Goal: Information Seeking & Learning: Learn about a topic

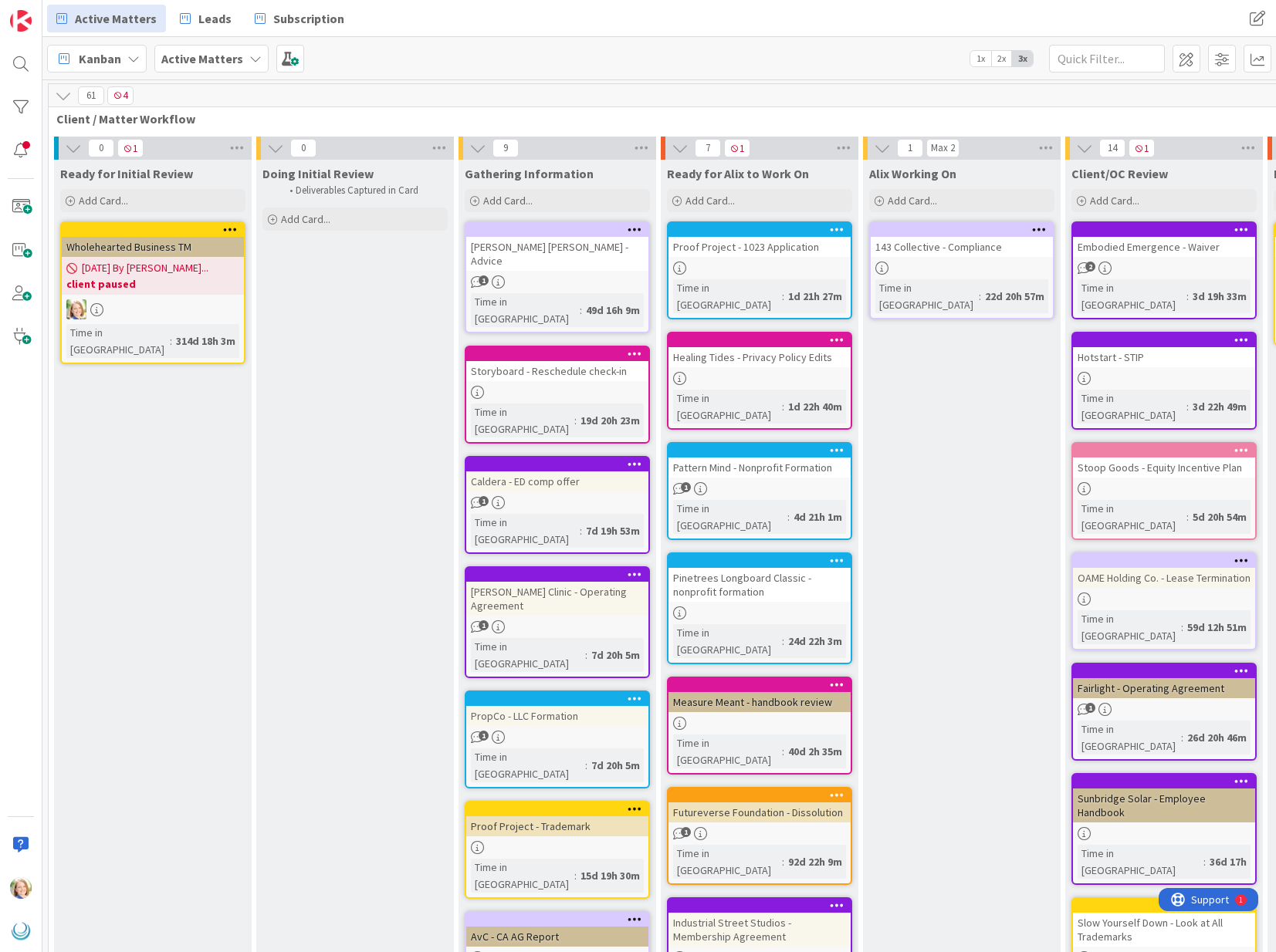
scroll to position [0, 148]
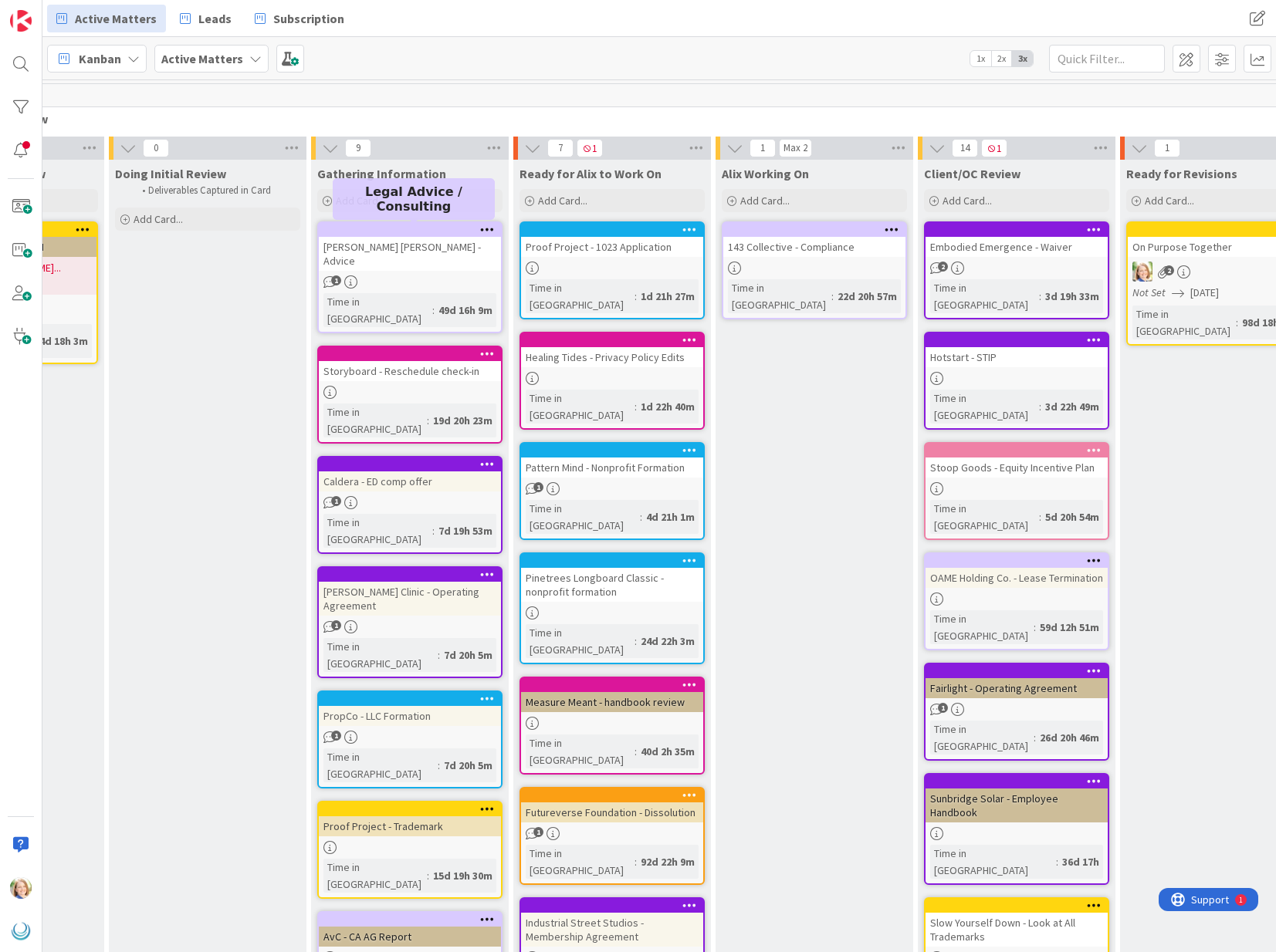
click at [398, 232] on div at bounding box center [414, 229] width 175 height 11
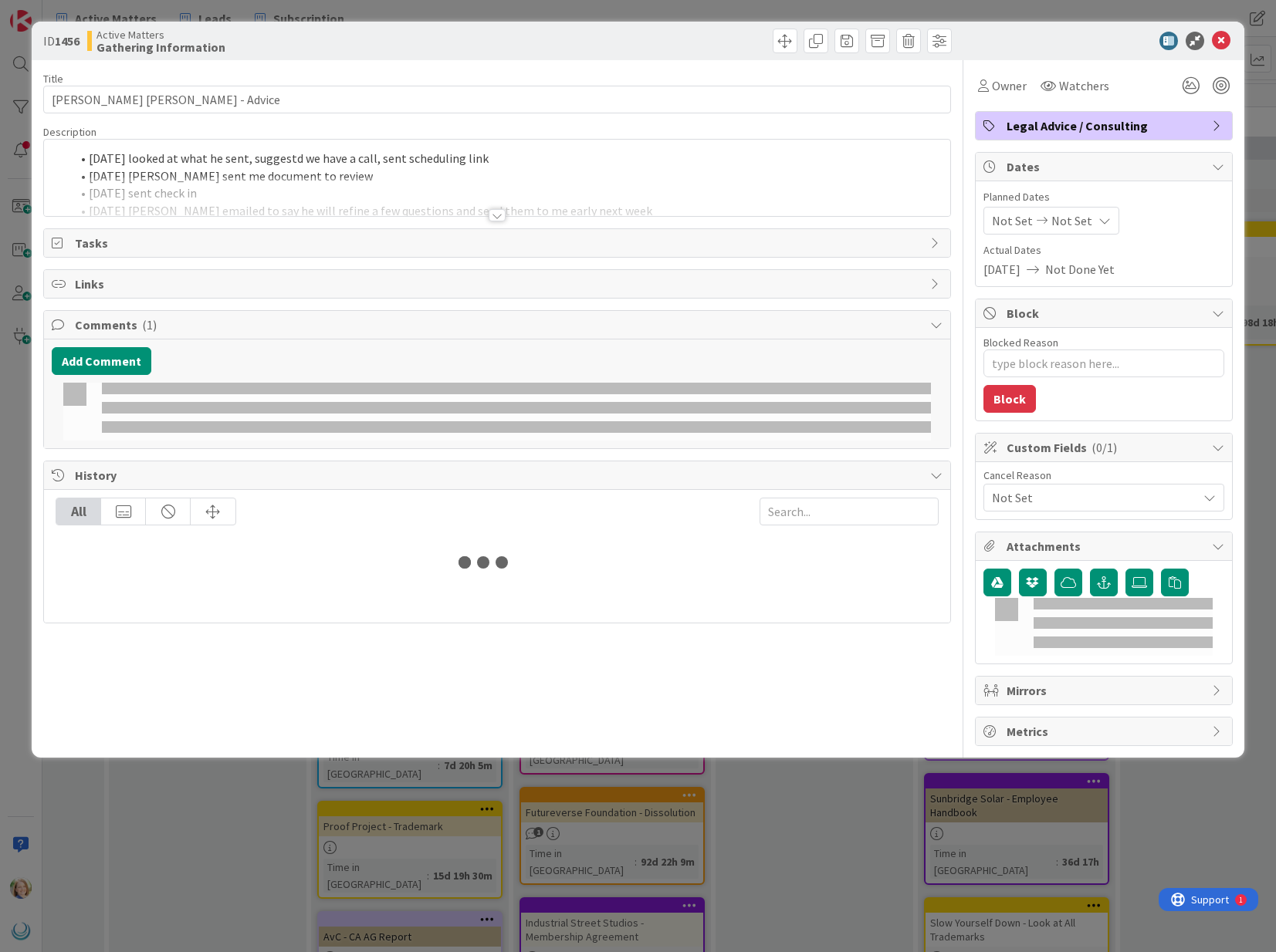
type textarea "x"
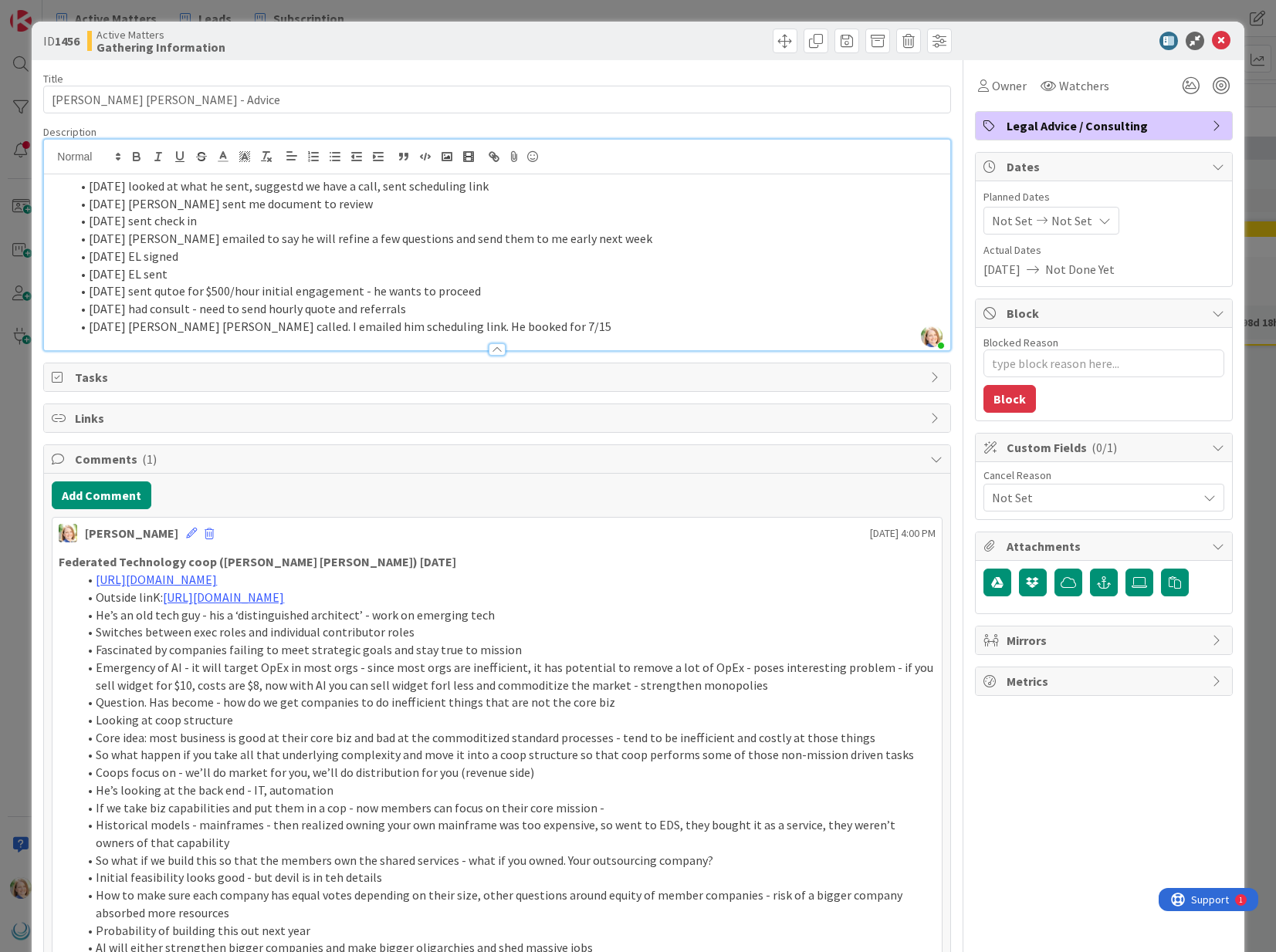
click at [555, 162] on div "[PERSON_NAME] just joined [DATE] looked at what he sent, suggestd we have a cal…" at bounding box center [496, 244] width 905 height 210
click at [519, 187] on li "[DATE] looked at what he sent, suggestd we have a call, sent scheduling link" at bounding box center [506, 186] width 872 height 18
click at [1220, 41] on icon at bounding box center [1221, 40] width 18 height 18
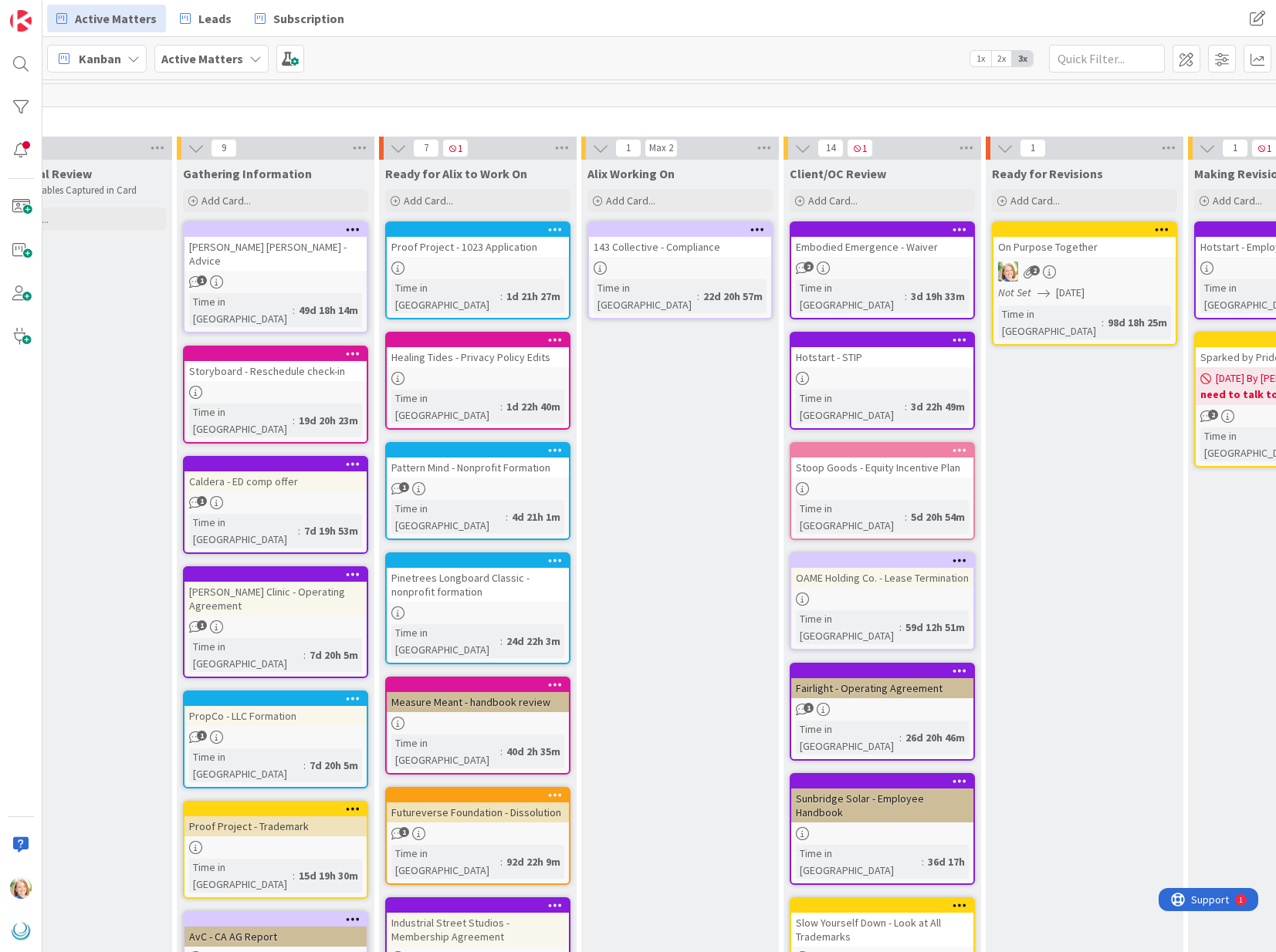
scroll to position [0, 349]
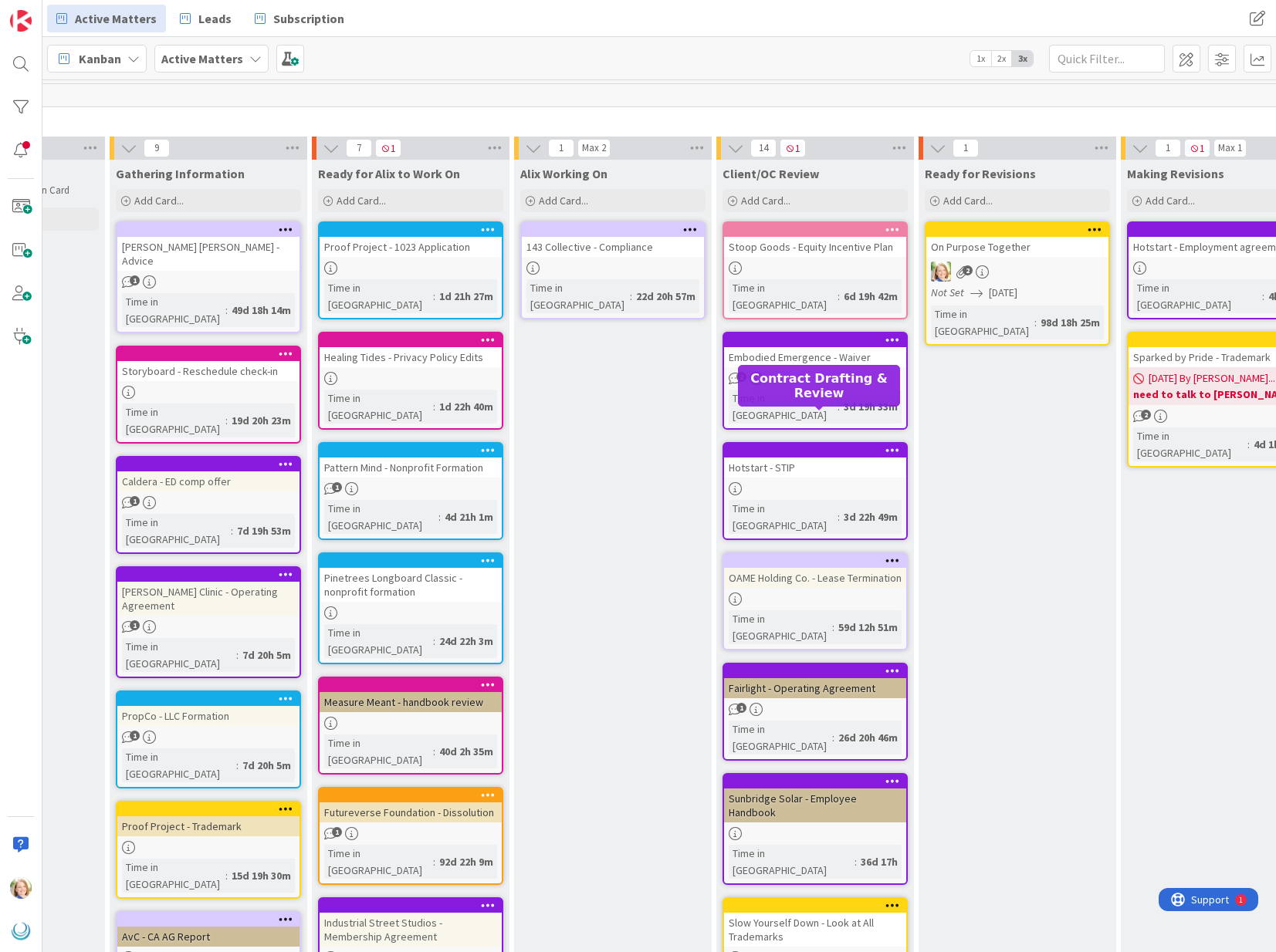
click at [780, 235] on div at bounding box center [815, 229] width 182 height 14
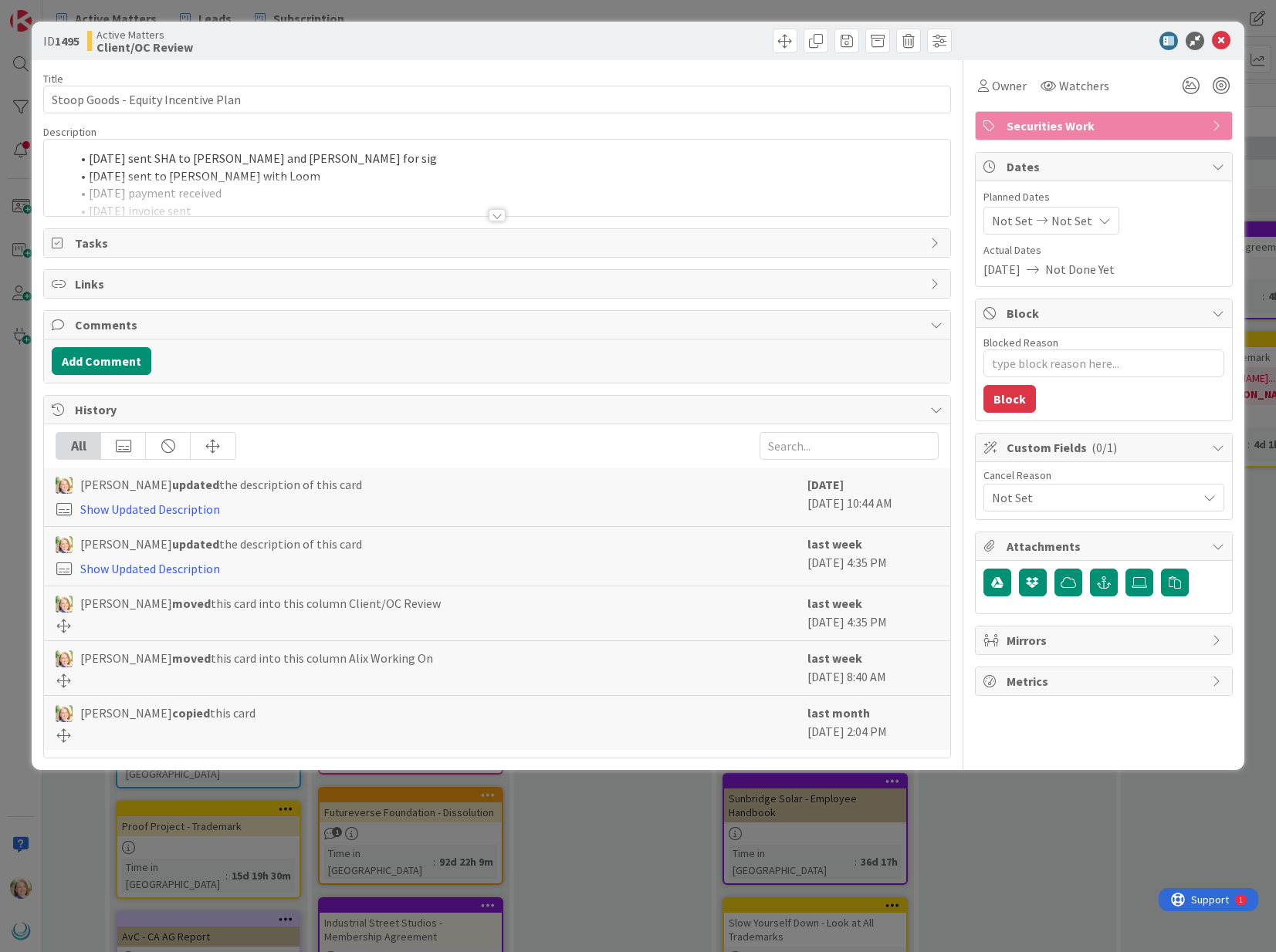
type textarea "x"
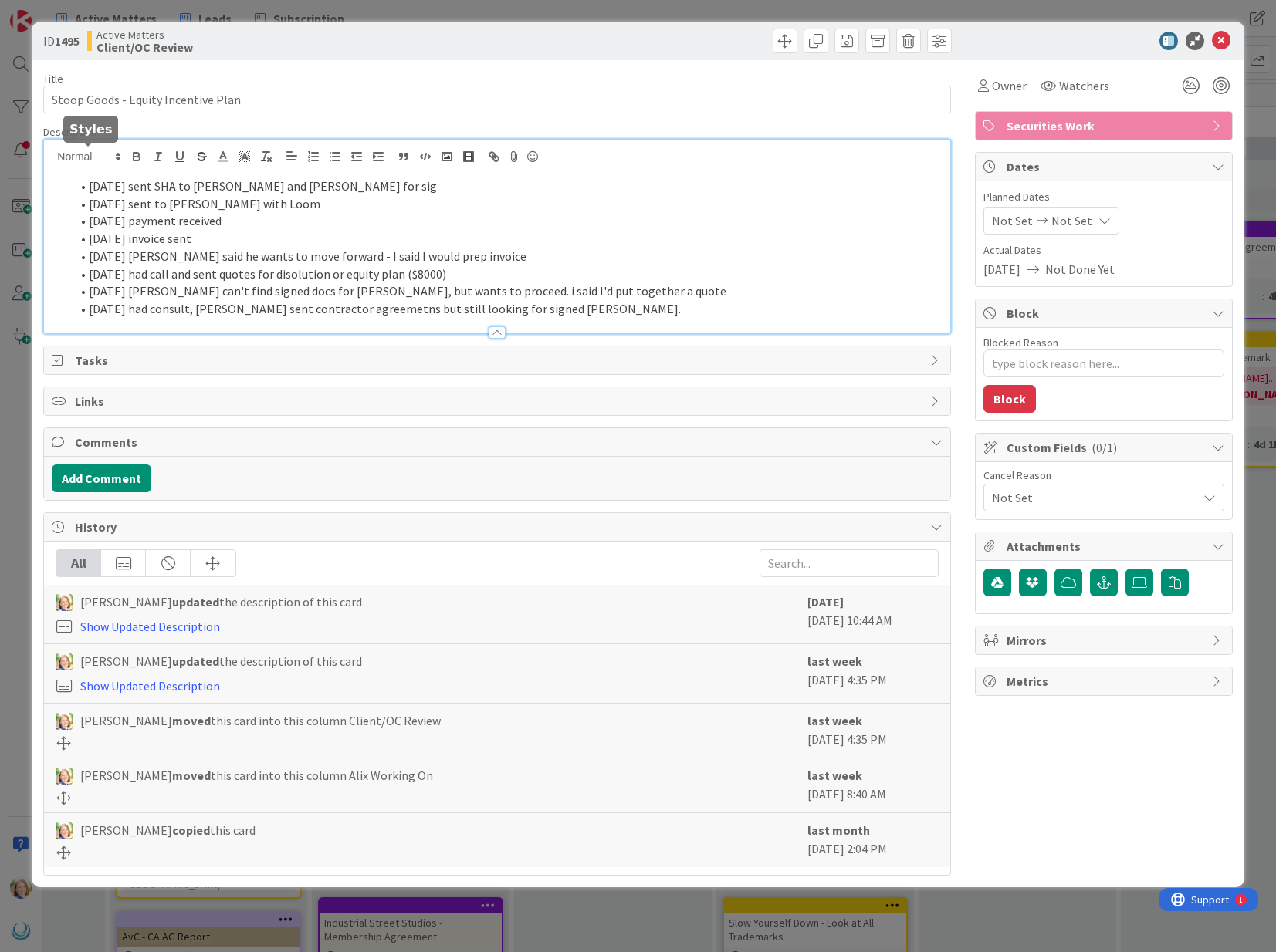
click at [89, 160] on div "[DATE] sent SHA to [PERSON_NAME] and [PERSON_NAME] for sig [DATE] sent to [PERS…" at bounding box center [496, 236] width 905 height 194
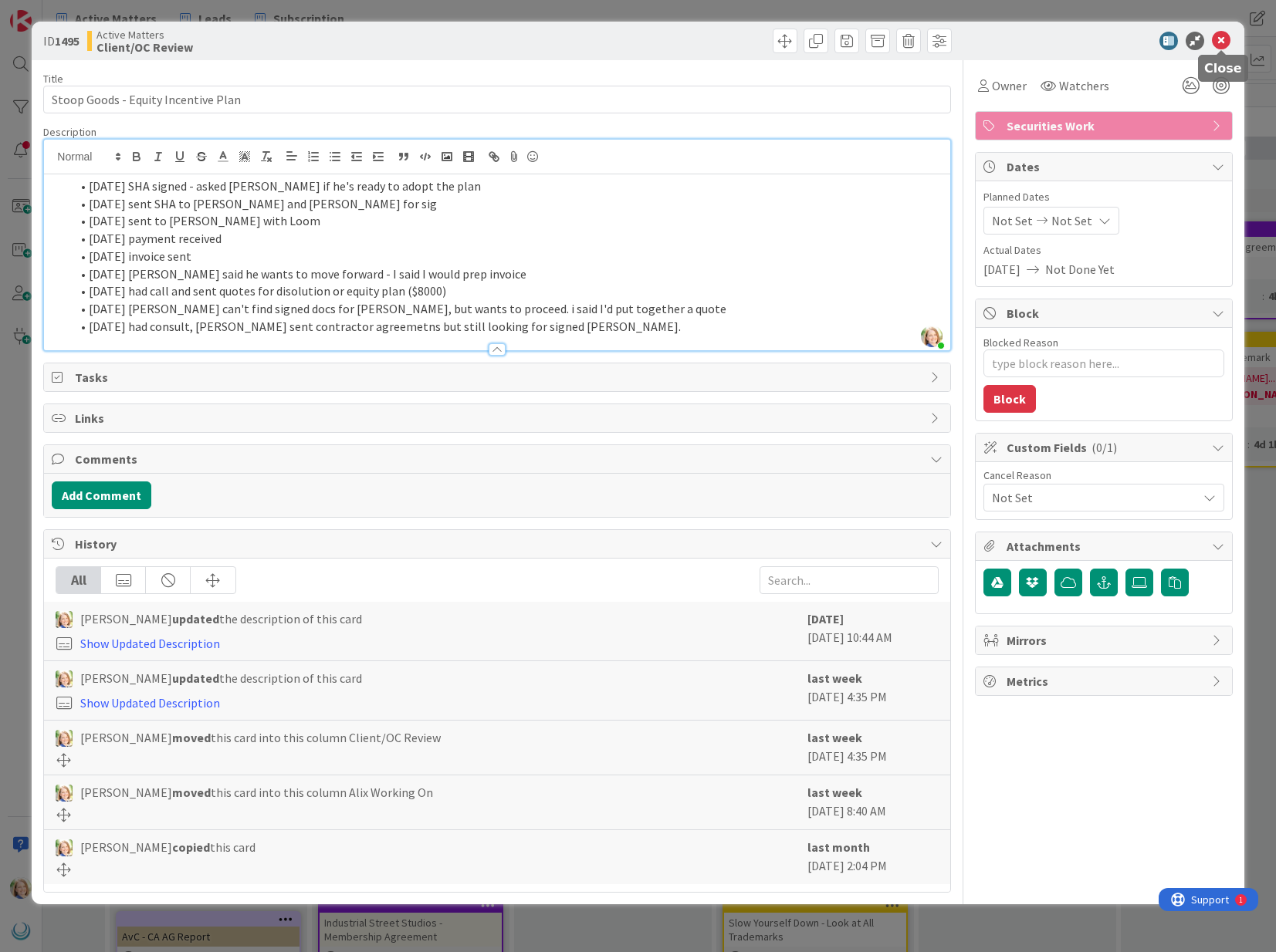
click at [1217, 43] on icon at bounding box center [1221, 40] width 18 height 18
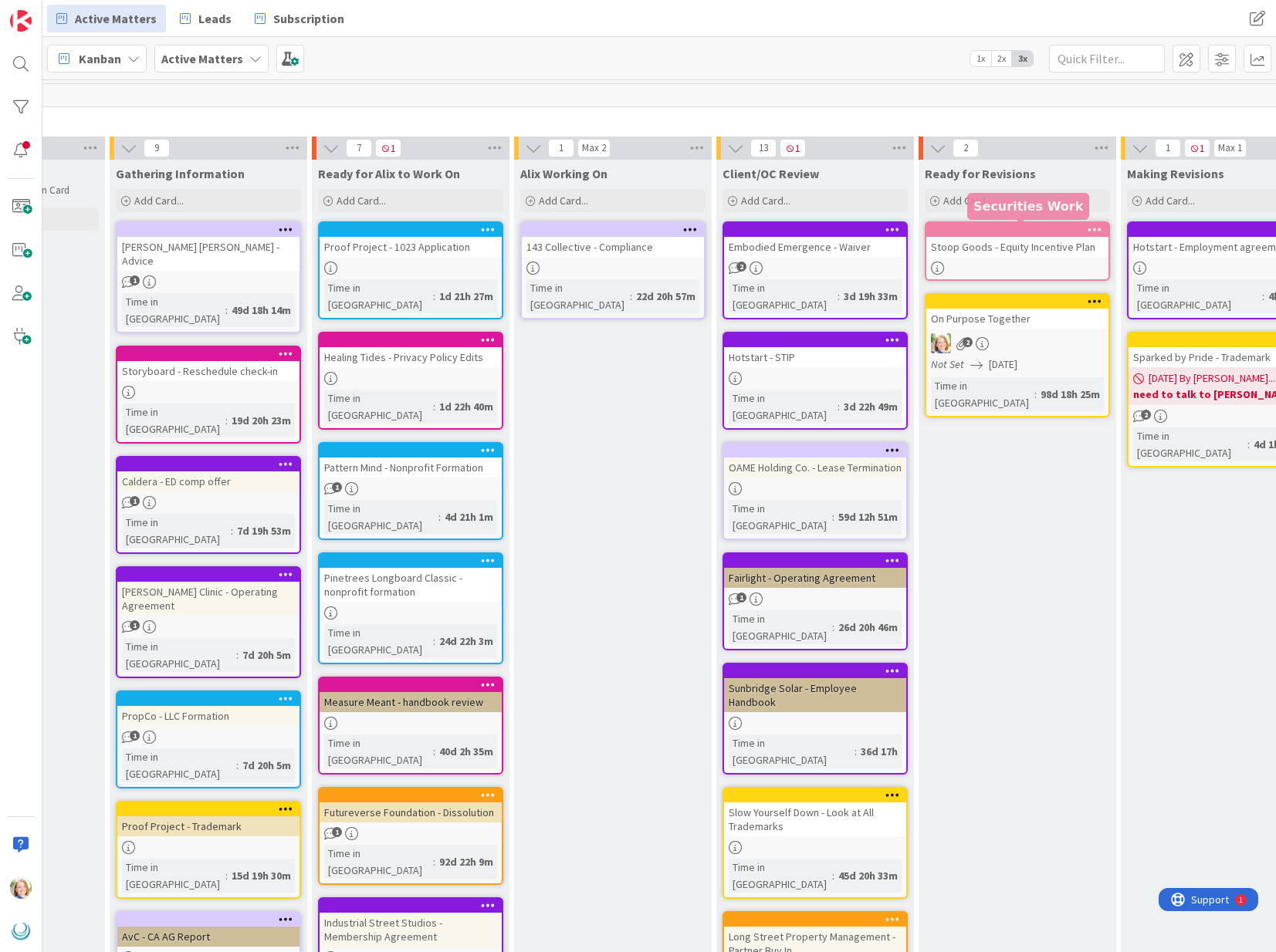
click at [977, 228] on div at bounding box center [1020, 229] width 175 height 11
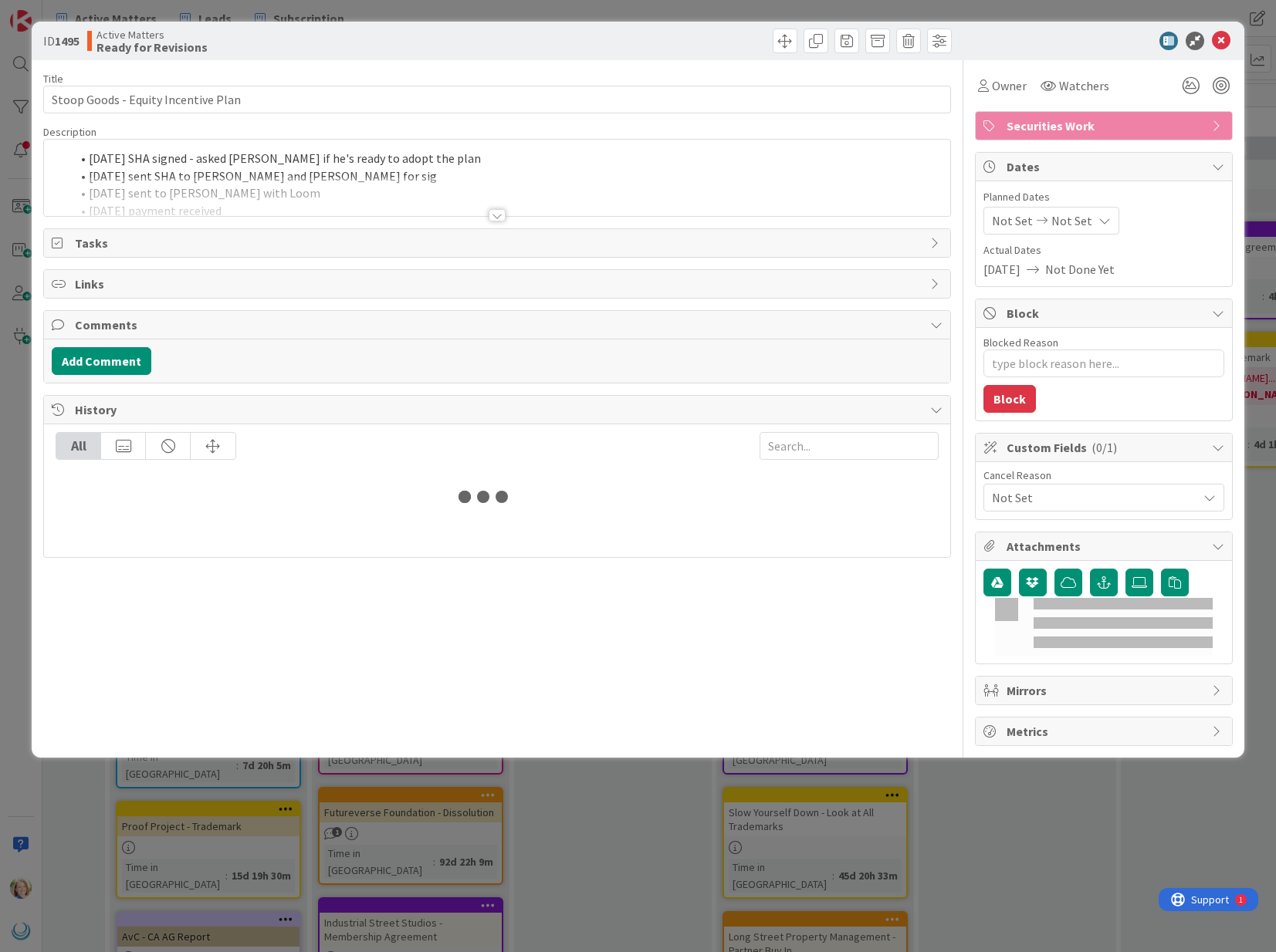
type textarea "x"
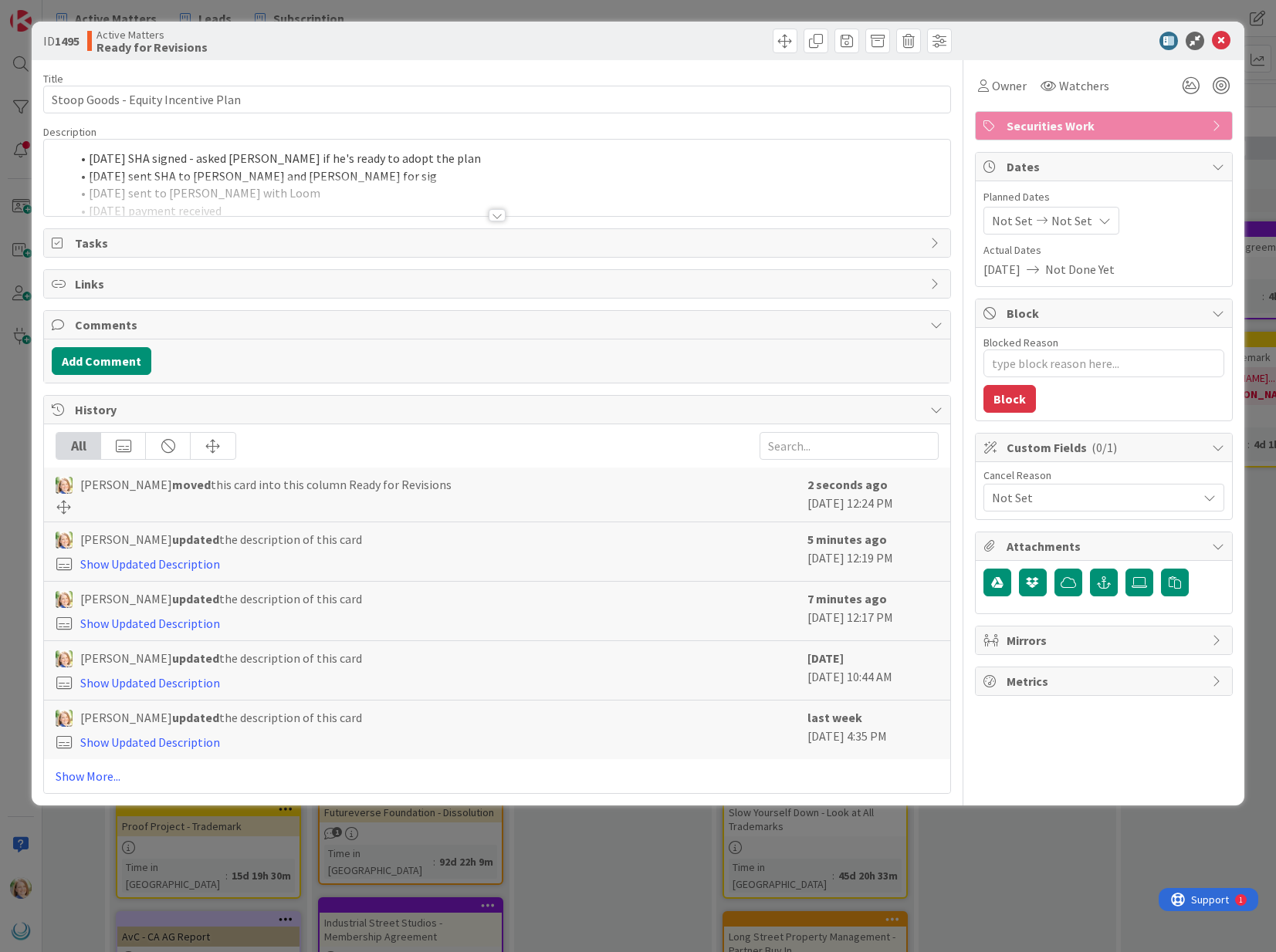
click at [451, 163] on li "[DATE] SHA signed - asked [PERSON_NAME] if he's ready to adopt the plan" at bounding box center [506, 158] width 872 height 18
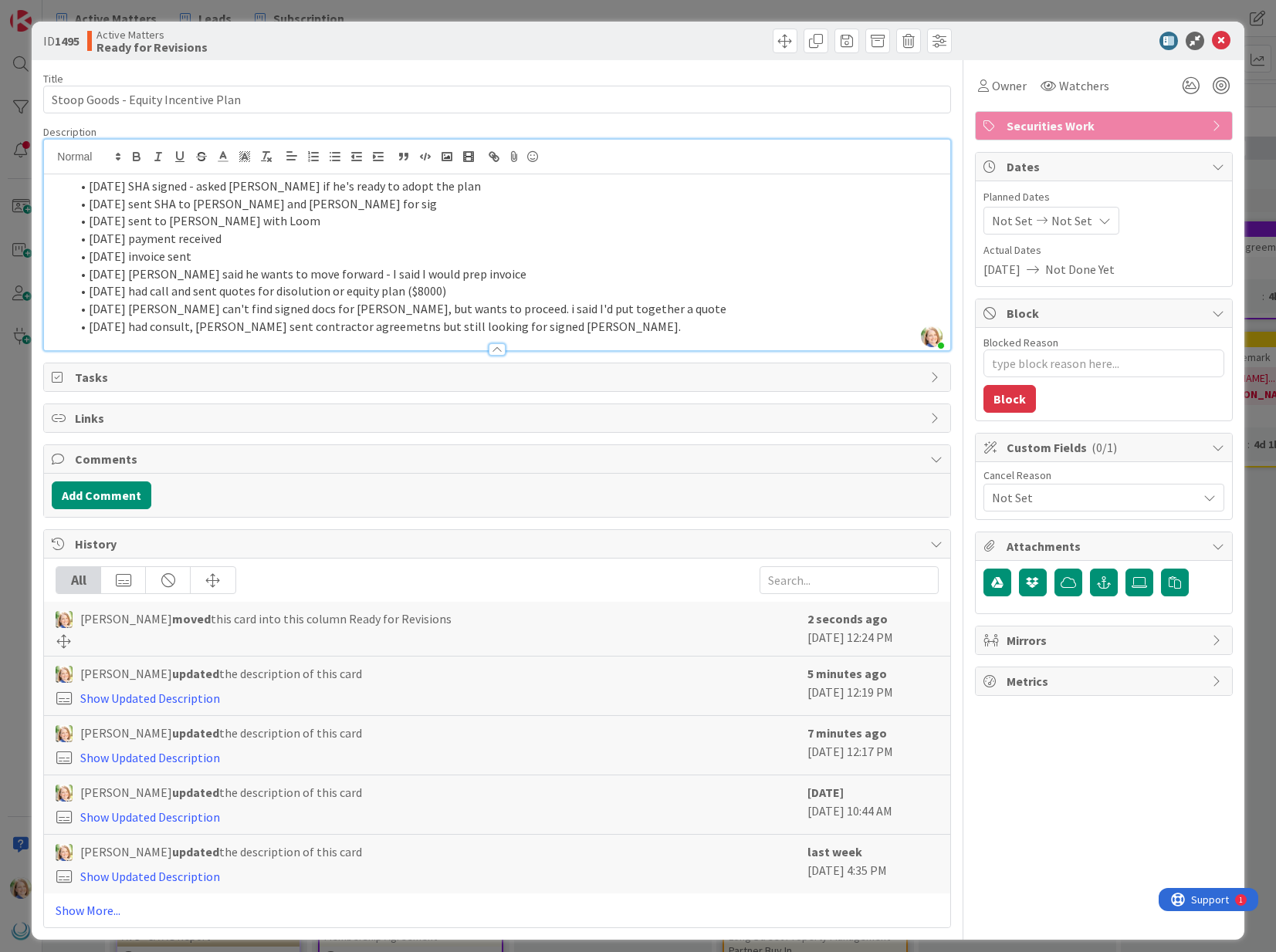
click at [463, 196] on li "[DATE] sent SHA to [PERSON_NAME] and [PERSON_NAME] for sig" at bounding box center [506, 205] width 872 height 18
click at [467, 182] on li "[DATE] SHA signed - asked [PERSON_NAME] if he's ready to adopt the plan" at bounding box center [506, 186] width 872 height 18
click at [1225, 42] on icon at bounding box center [1221, 40] width 18 height 18
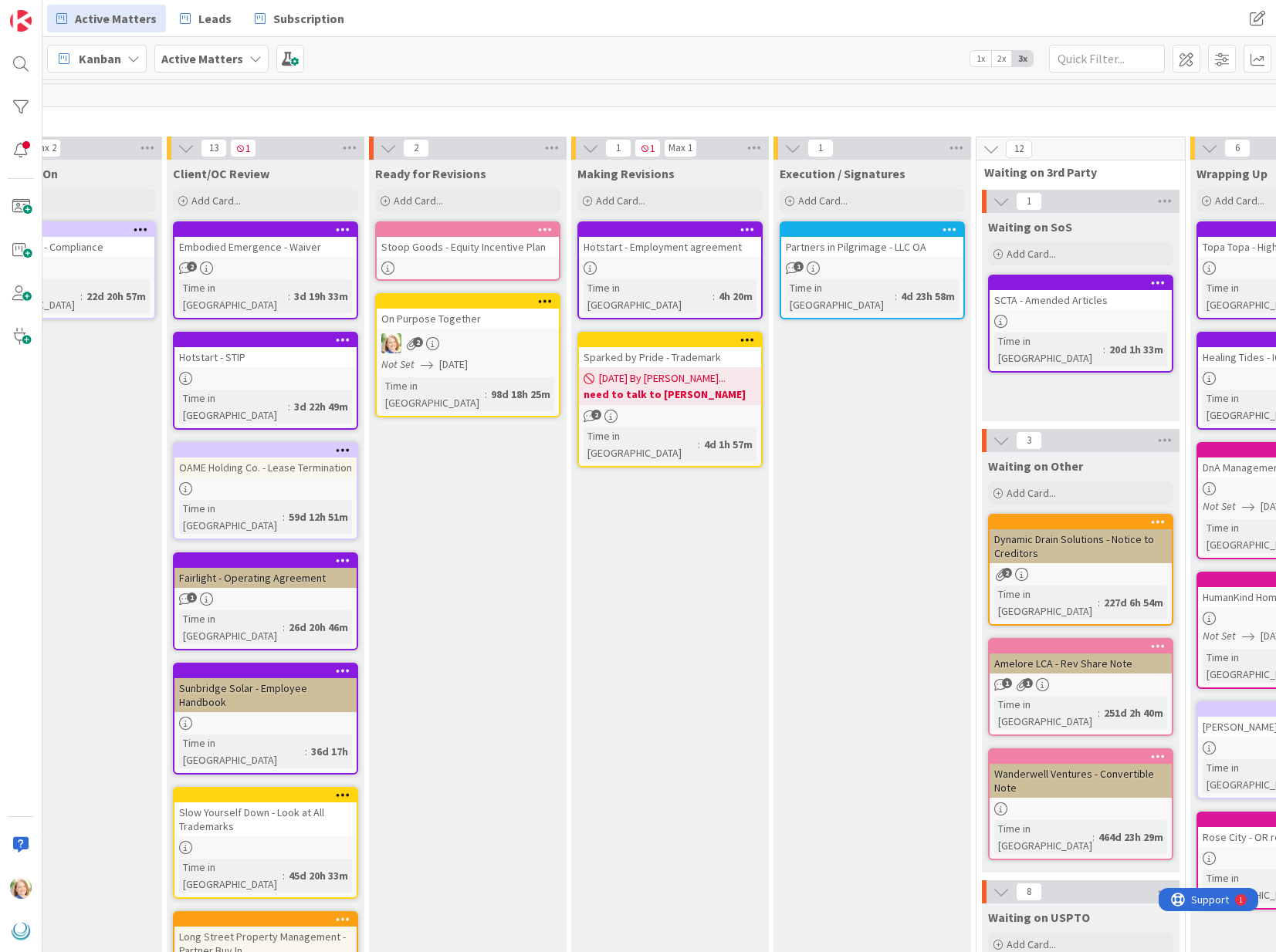
scroll to position [0, 949]
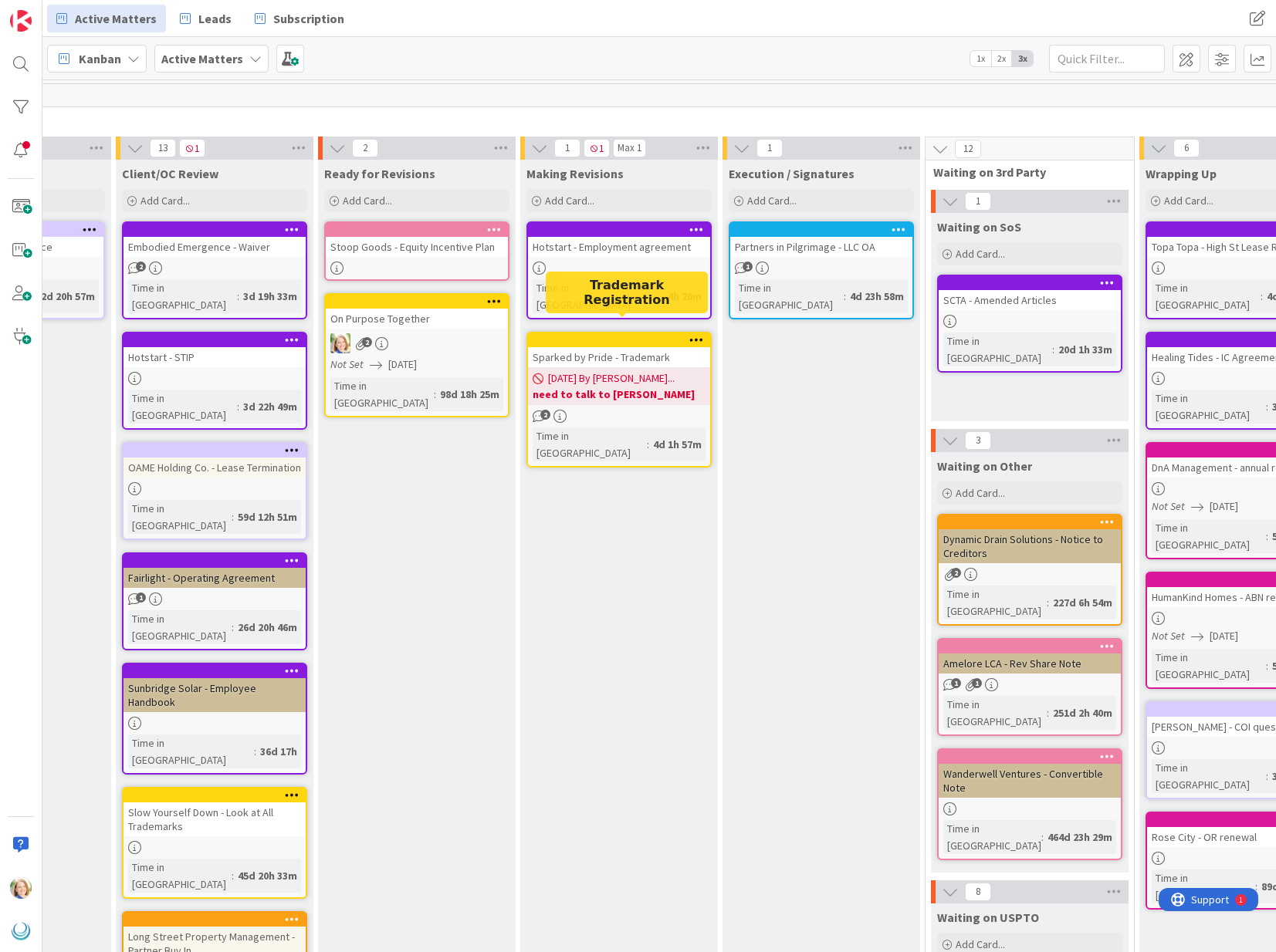
click at [617, 335] on div at bounding box center [622, 340] width 175 height 11
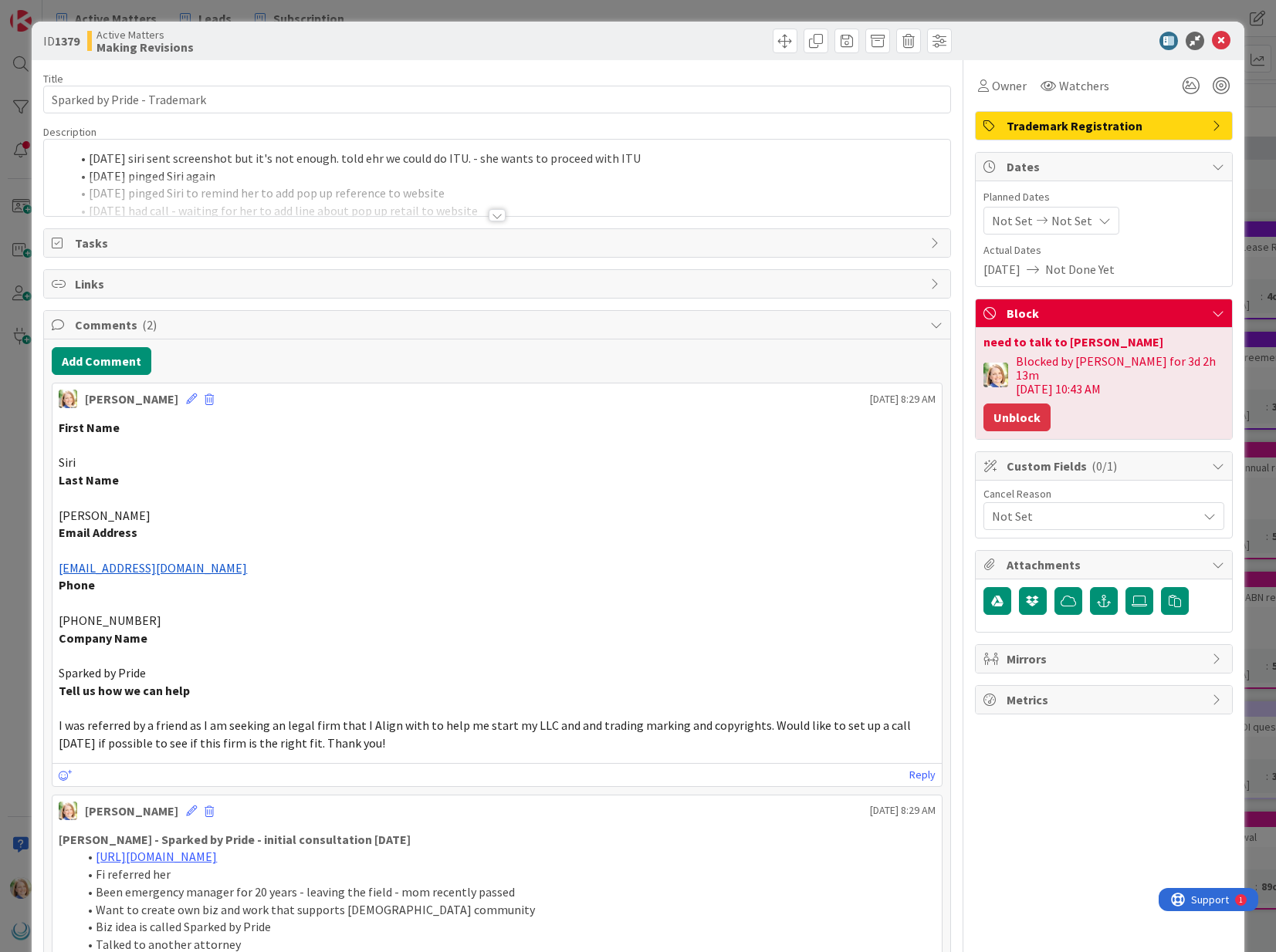
click at [1016, 404] on button "Unblock" at bounding box center [1016, 417] width 67 height 28
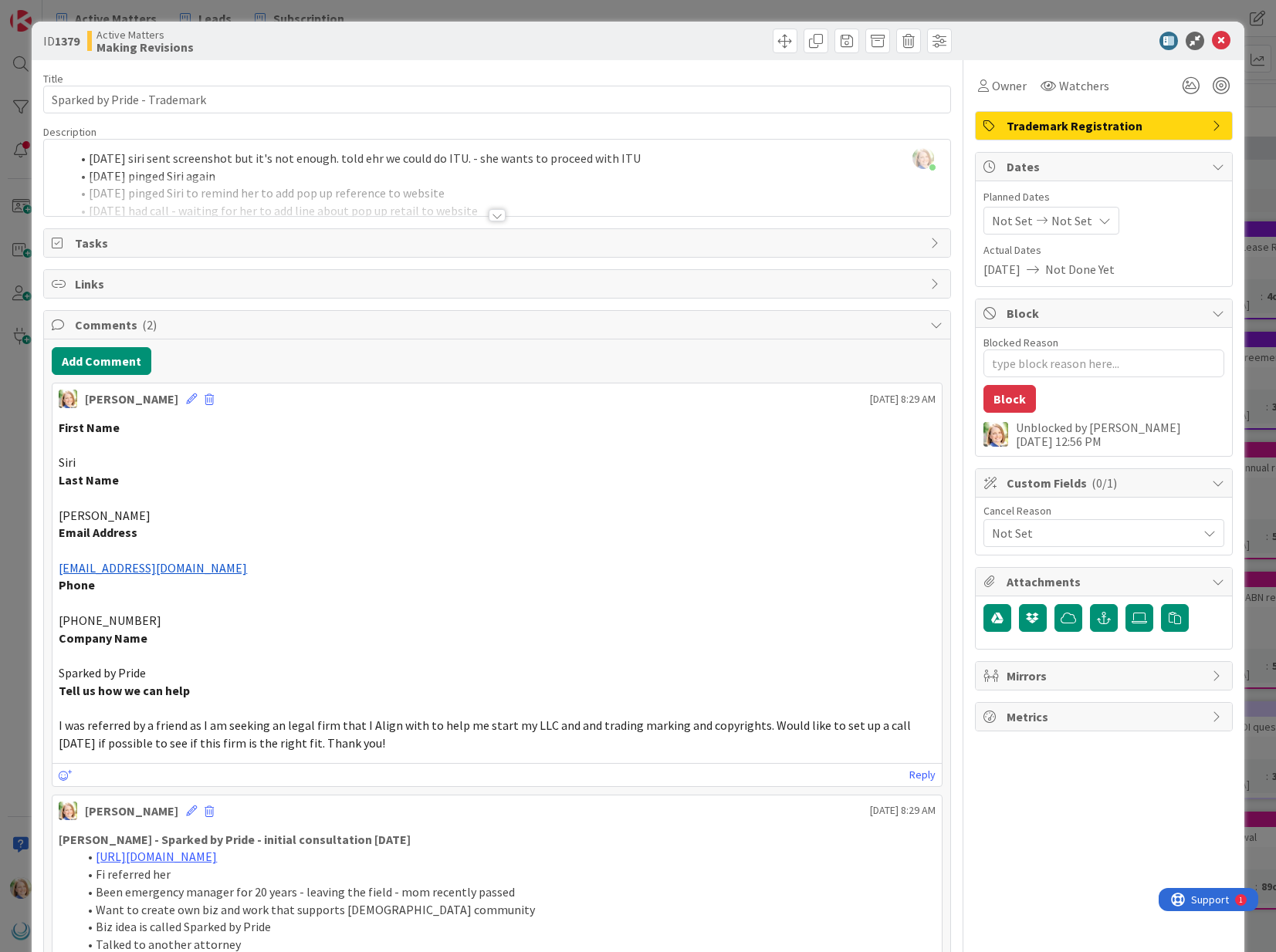
type textarea "x"
click at [88, 160] on div "[PERSON_NAME] just joined [DATE] siri sent screenshot but it's not enough. told…" at bounding box center [496, 177] width 905 height 77
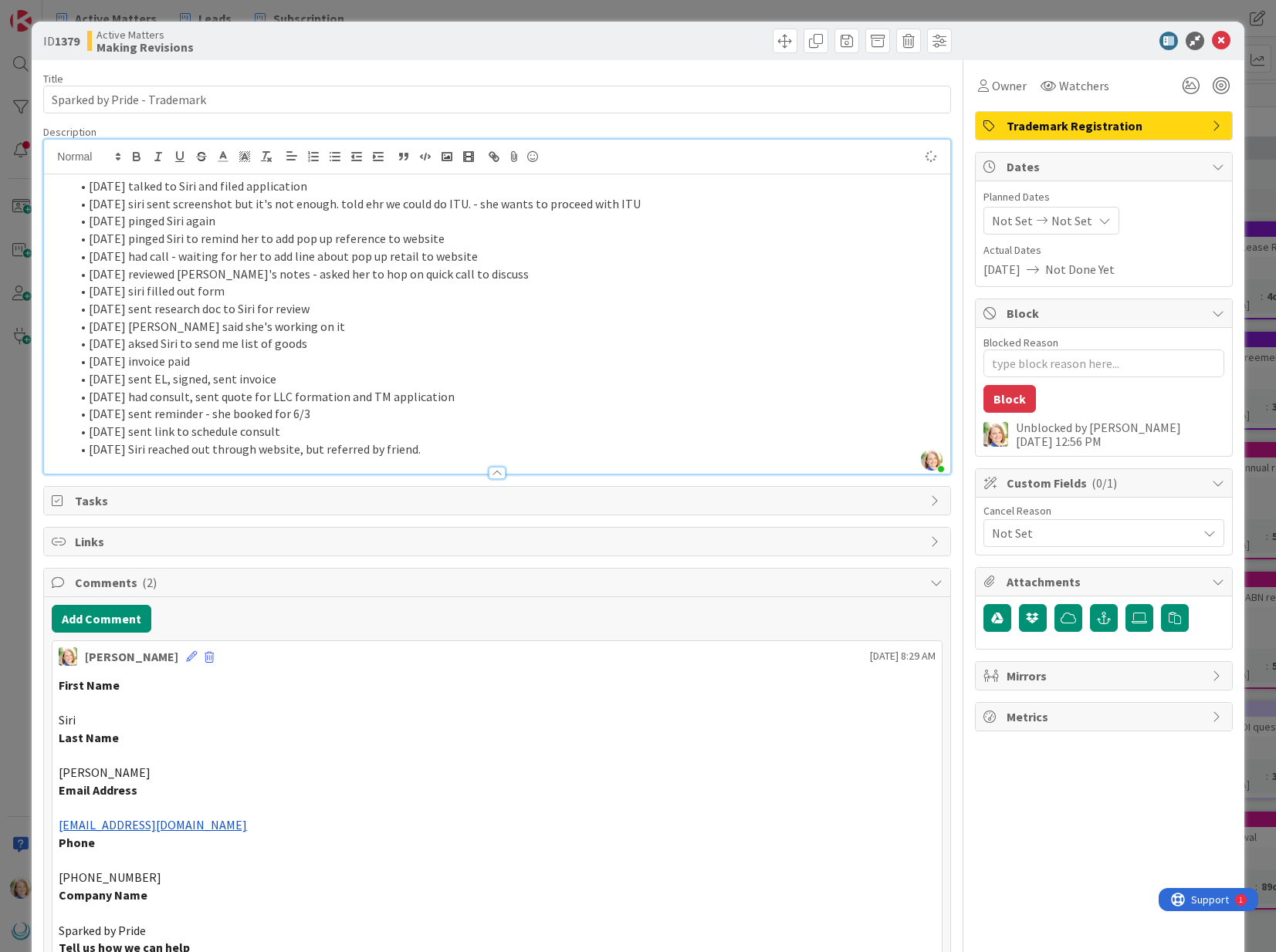
type textarea "x"
click at [1222, 38] on icon at bounding box center [1221, 40] width 18 height 18
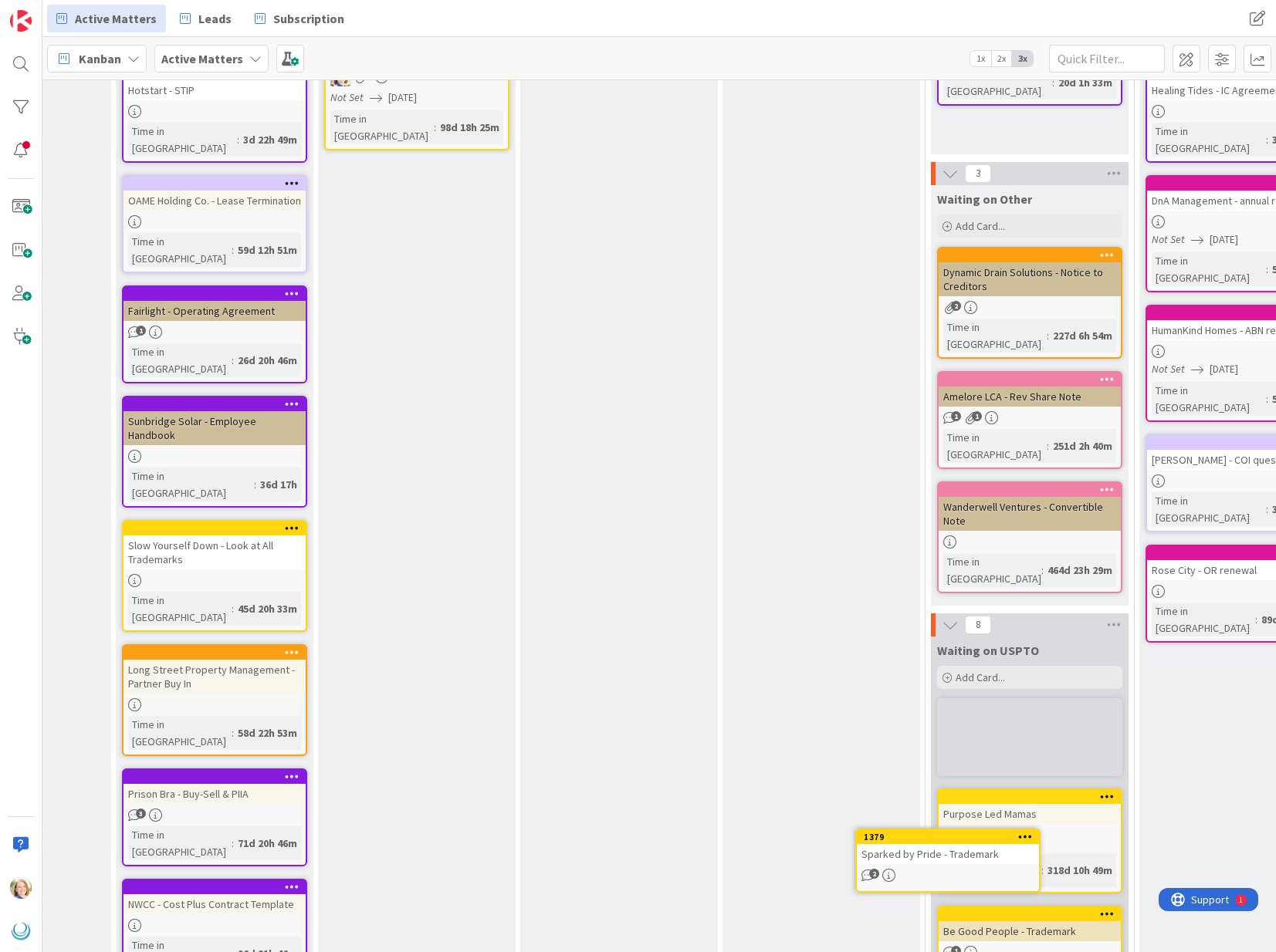
scroll to position [276, 949]
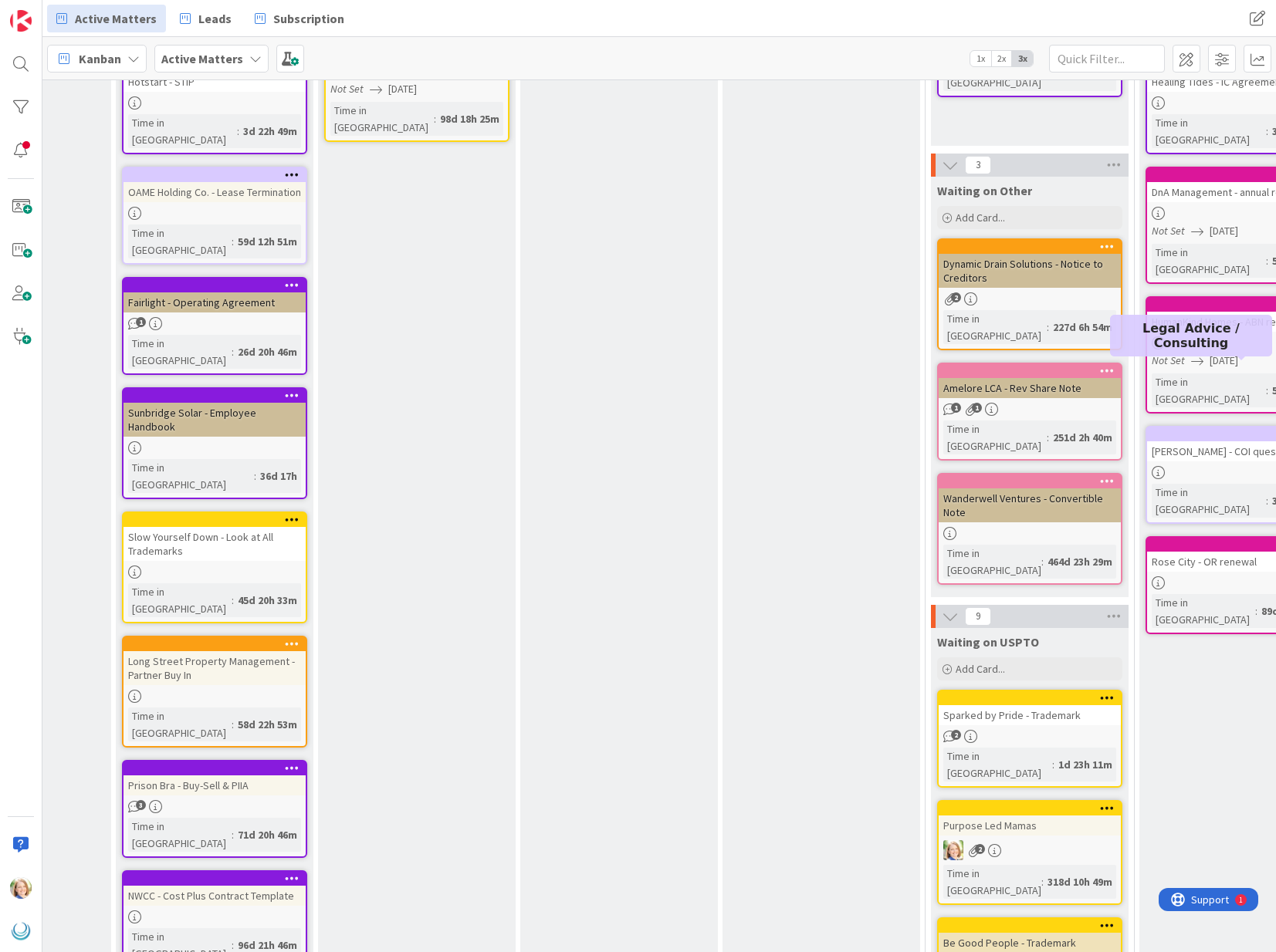
drag, startPoint x: 612, startPoint y: 328, endPoint x: 1239, endPoint y: 370, distance: 628.4
